Goal: Information Seeking & Learning: Learn about a topic

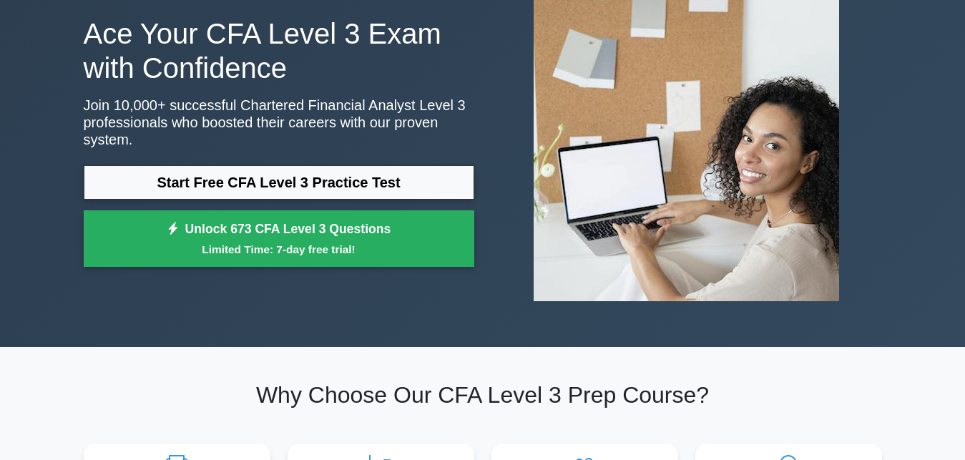
scroll to position [73, 0]
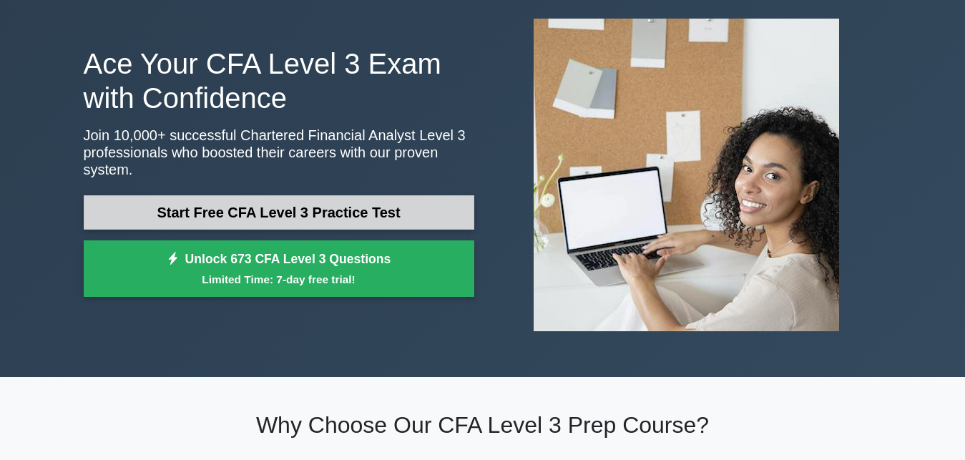
click at [305, 204] on link "Start Free CFA Level 3 Practice Test" at bounding box center [279, 212] width 390 height 34
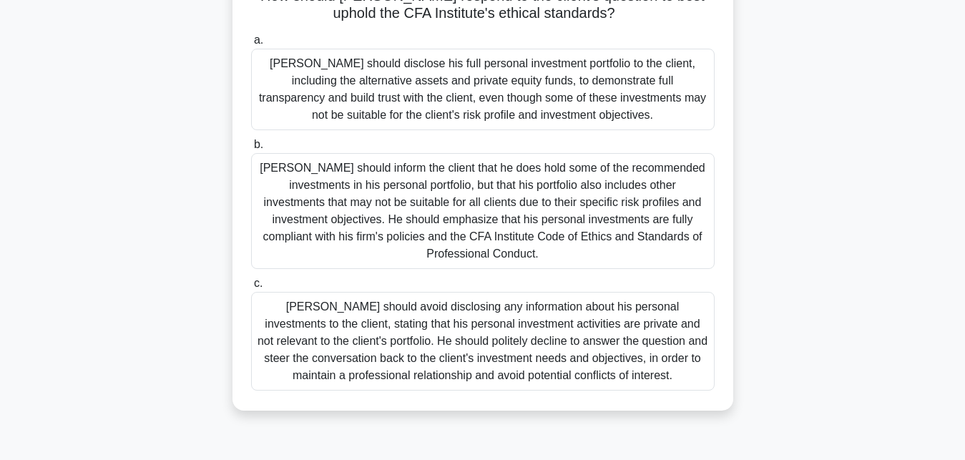
scroll to position [312, 0]
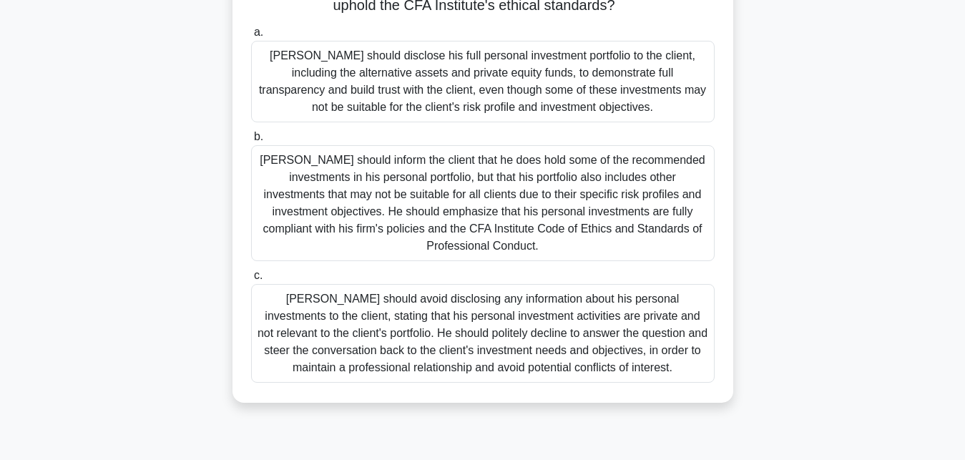
click at [368, 292] on div "[PERSON_NAME] should avoid disclosing any information about his personal invest…" at bounding box center [482, 333] width 463 height 99
click at [251, 280] on input "c. [PERSON_NAME] should avoid disclosing any information about his personal inv…" at bounding box center [251, 275] width 0 height 9
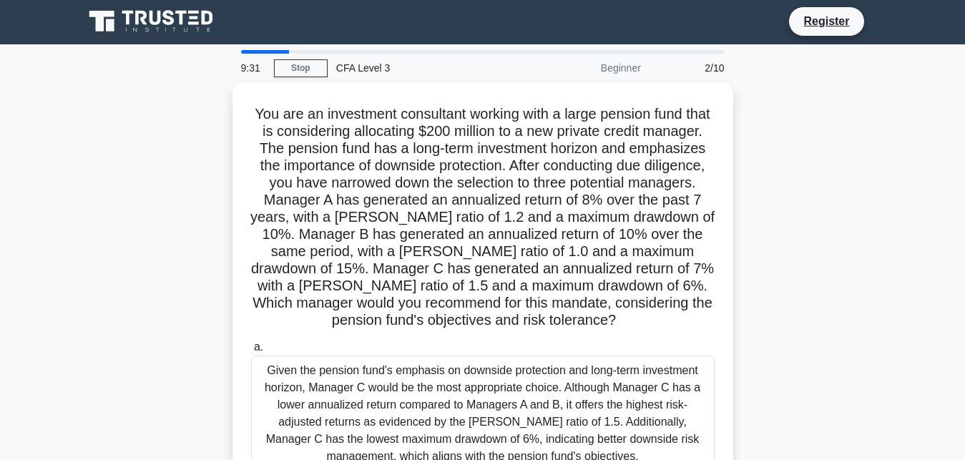
scroll to position [0, 0]
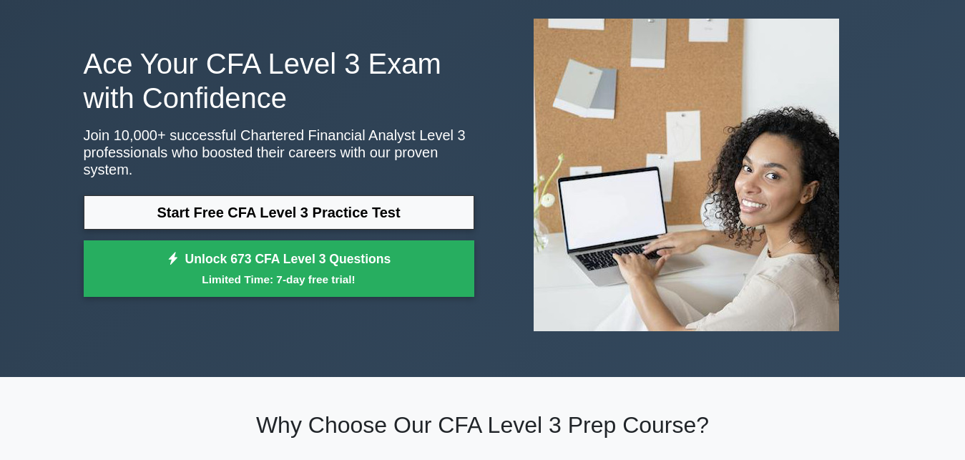
scroll to position [73, 0]
